Goal: Transaction & Acquisition: Purchase product/service

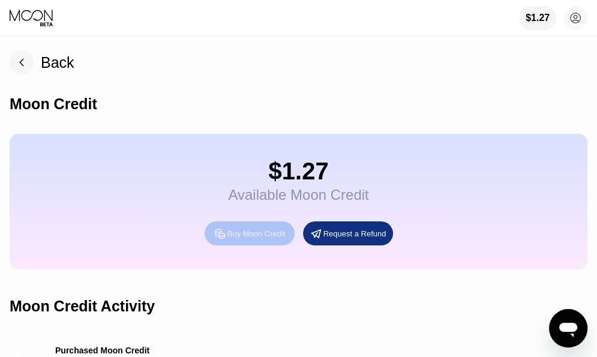
click at [246, 245] on div "Buy Moon Credit" at bounding box center [250, 233] width 90 height 24
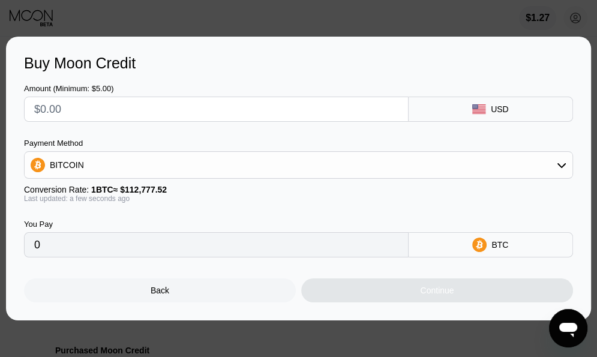
drag, startPoint x: -41, startPoint y: 115, endPoint x: -52, endPoint y: 115, distance: 10.8
click at [0, 115] on html "$1.27 donaldd011@protonmail.com  Home Settings Support Careers About Us Log ou…" at bounding box center [298, 178] width 597 height 357
type input "$2"
type input "0.00001774"
type input "$20"
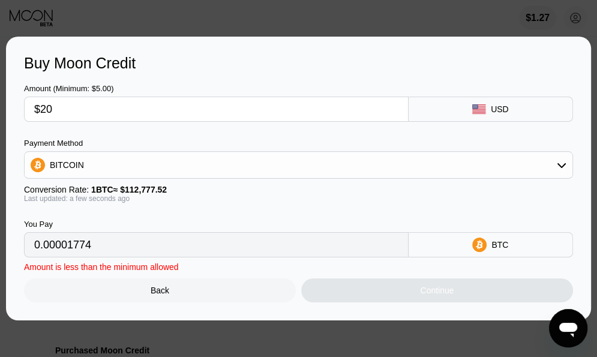
type input "0.00017735"
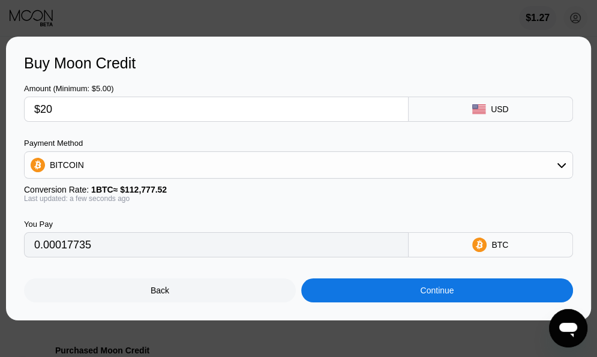
type input "$20"
click at [455, 156] on div "BITCOIN" at bounding box center [299, 165] width 548 height 24
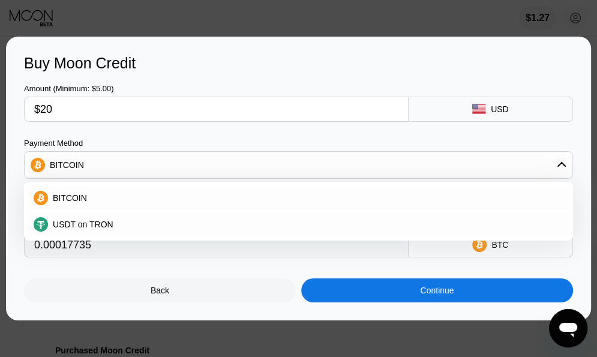
click at [43, 219] on circle at bounding box center [41, 224] width 14 height 14
type input "20.20"
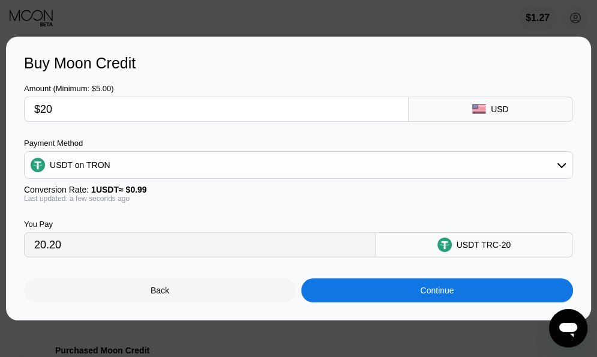
click at [410, 295] on div "Continue" at bounding box center [437, 290] width 272 height 24
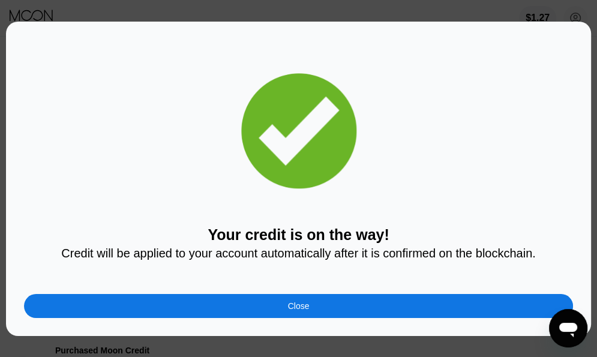
click at [268, 309] on div "Close" at bounding box center [298, 306] width 549 height 24
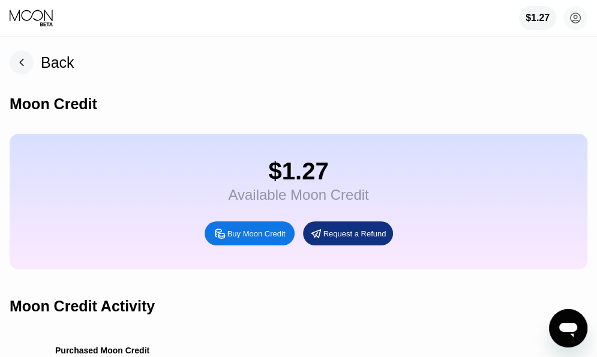
click at [53, 23] on icon at bounding box center [32, 18] width 45 height 18
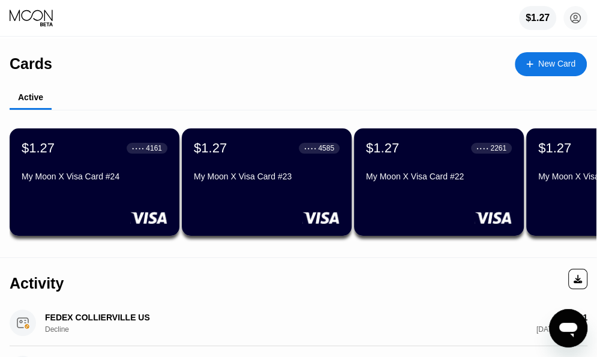
click at [52, 21] on icon at bounding box center [31, 15] width 43 height 11
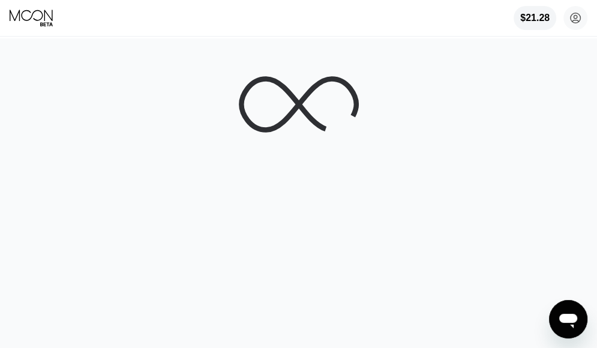
click at [116, 56] on div at bounding box center [299, 104] width 570 height 120
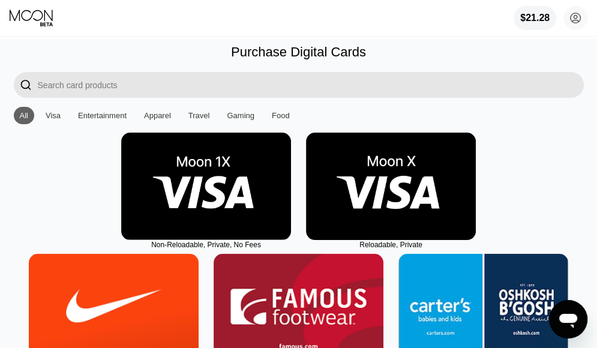
click at [406, 176] on img at bounding box center [391, 186] width 170 height 107
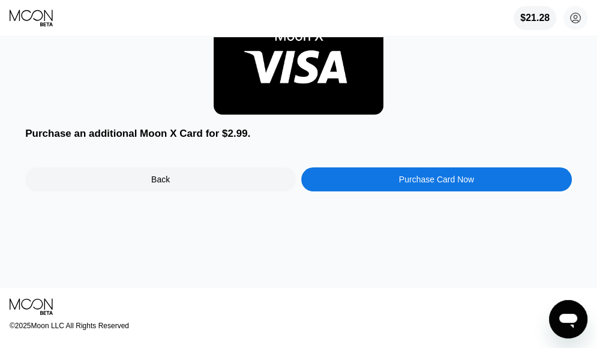
scroll to position [120, 0]
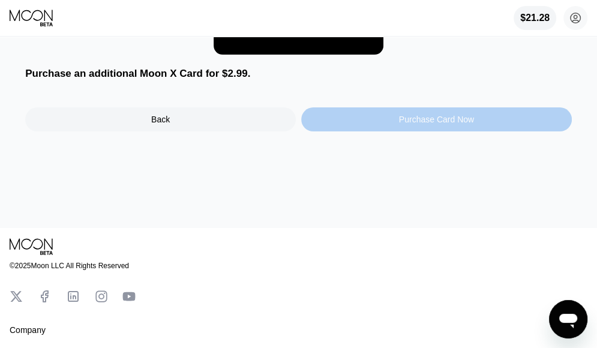
click at [406, 131] on div "Purchase Card Now" at bounding box center [436, 119] width 271 height 24
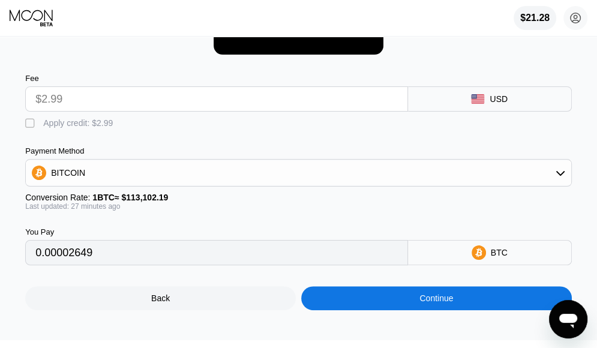
click at [64, 128] on div "Apply credit: $2.99" at bounding box center [78, 123] width 70 height 10
type input "0"
click at [418, 303] on div "Continue" at bounding box center [436, 298] width 271 height 24
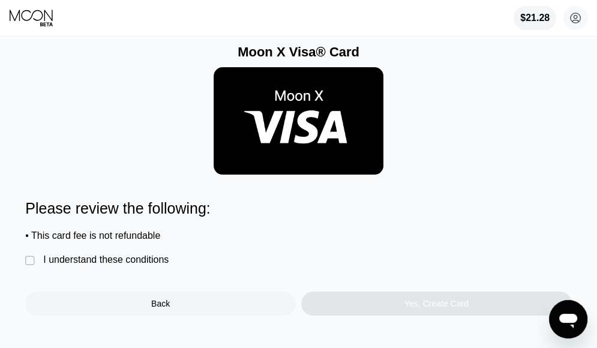
click at [135, 265] on div "I understand these conditions" at bounding box center [105, 259] width 125 height 11
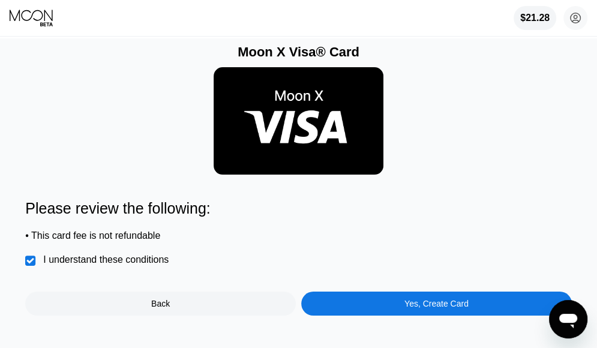
click at [365, 311] on div "Yes, Create Card" at bounding box center [436, 304] width 271 height 24
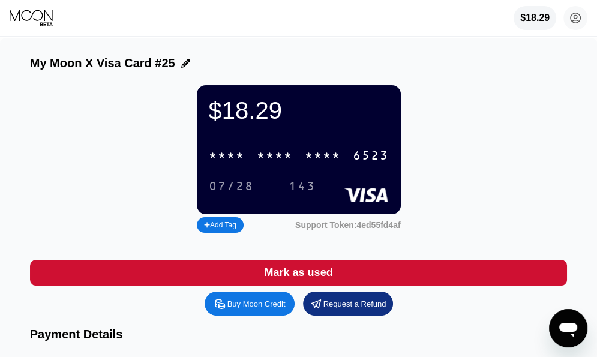
click at [312, 163] on div "* * * *" at bounding box center [323, 156] width 36 height 14
click at [234, 194] on div "07/28" at bounding box center [231, 187] width 45 height 14
click at [255, 167] on div "4513 6500 2542 6523" at bounding box center [299, 155] width 194 height 25
click at [308, 194] on div "143" at bounding box center [302, 187] width 27 height 14
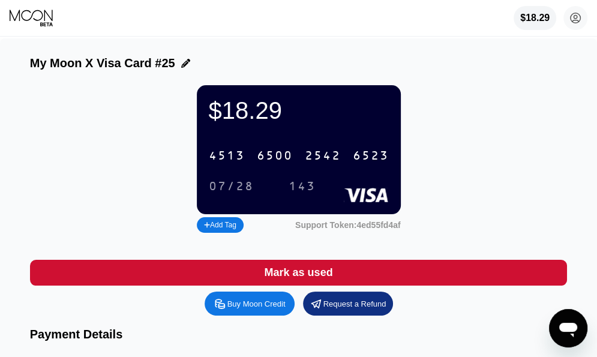
click at [34, 21] on icon at bounding box center [32, 18] width 45 height 18
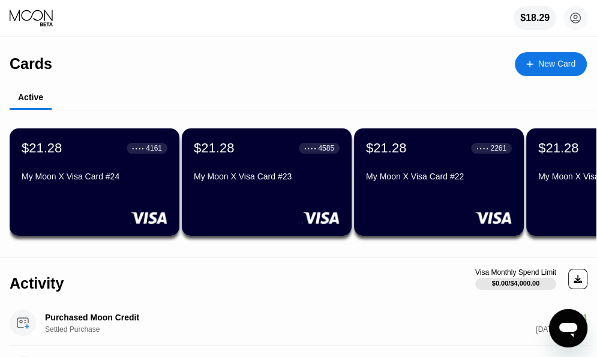
click at [561, 61] on div "New Card" at bounding box center [556, 64] width 37 height 10
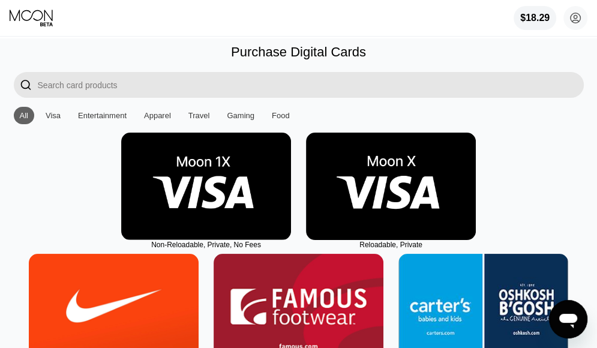
click at [379, 175] on img at bounding box center [391, 186] width 170 height 107
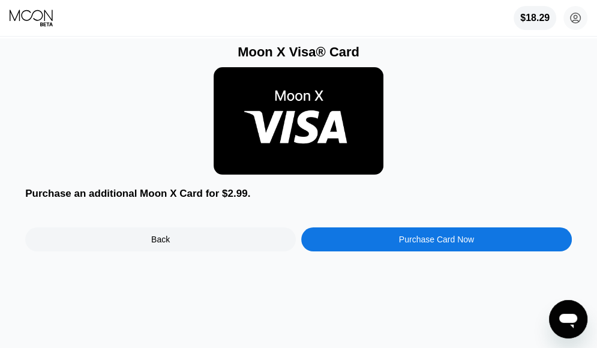
click at [390, 247] on div "Purchase Card Now" at bounding box center [436, 239] width 271 height 24
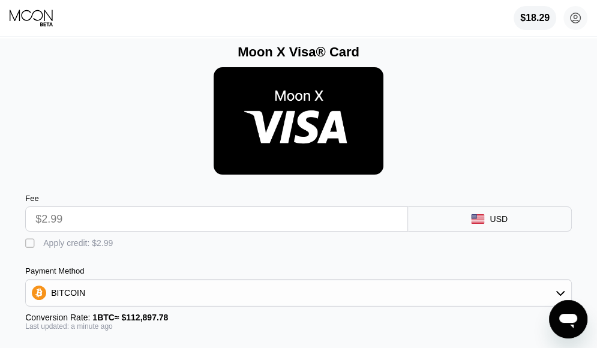
click at [68, 246] on div "Apply credit: $2.99" at bounding box center [78, 243] width 70 height 10
type input "0"
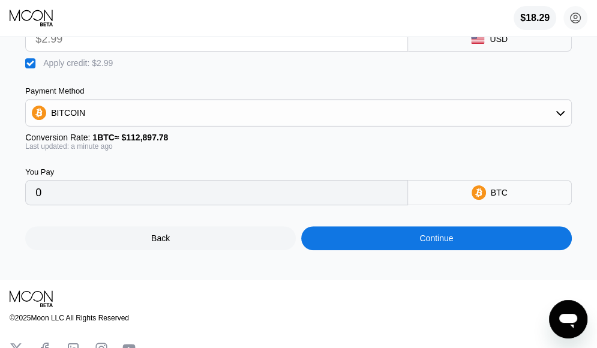
click at [427, 242] on div "Continue" at bounding box center [436, 238] width 271 height 24
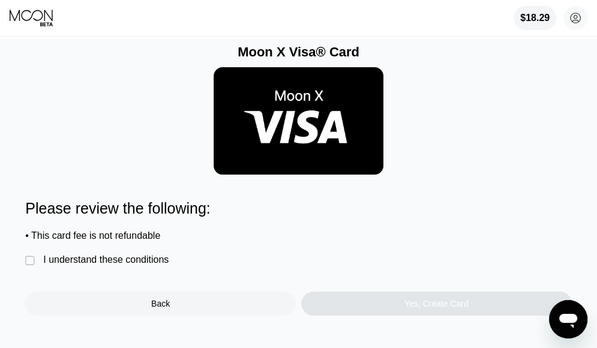
click at [83, 264] on div "Please review the following: • This card fee is not refundable  I understand t…" at bounding box center [298, 258] width 547 height 116
click at [218, 316] on div "Back" at bounding box center [160, 304] width 271 height 24
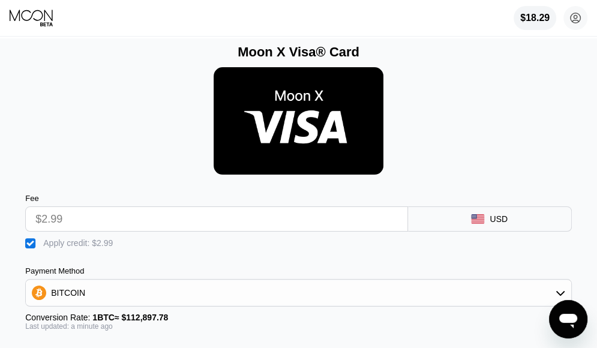
click at [27, 15] on icon at bounding box center [32, 18] width 45 height 18
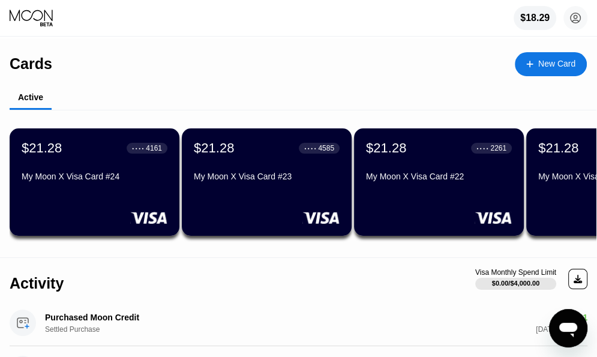
click at [337, 14] on div "$18.29 donaldd011@protonmail.com  Home Settings Support Careers About Us Log o…" at bounding box center [298, 18] width 597 height 36
